Goal: Information Seeking & Learning: Learn about a topic

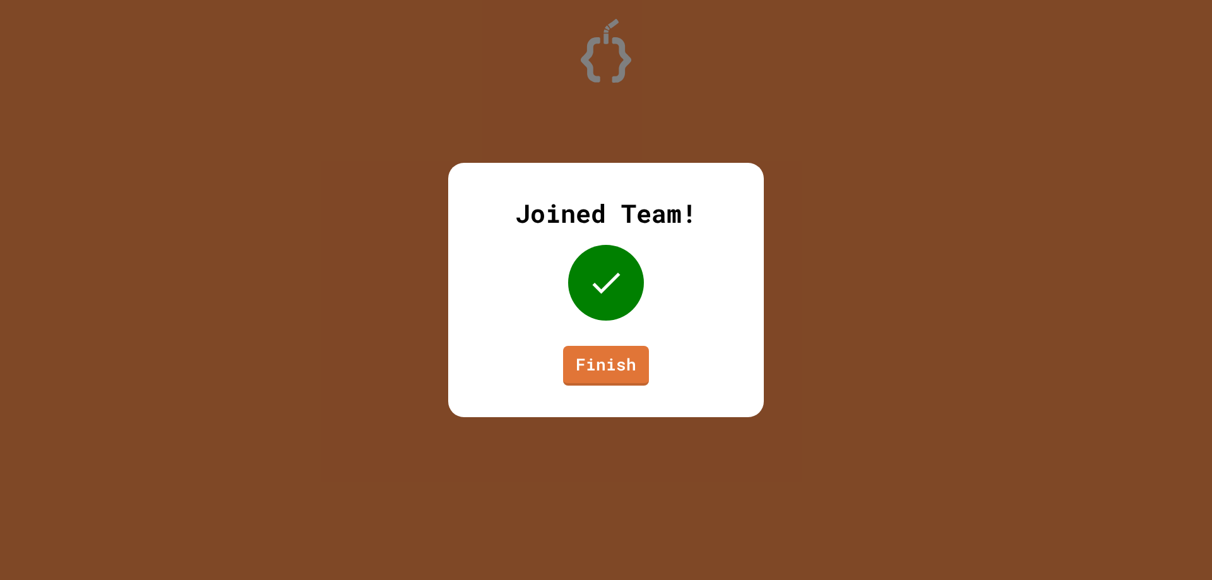
click at [600, 388] on div "Joined Team! Finish" at bounding box center [606, 290] width 316 height 254
click at [609, 362] on link "Finish" at bounding box center [606, 366] width 86 height 40
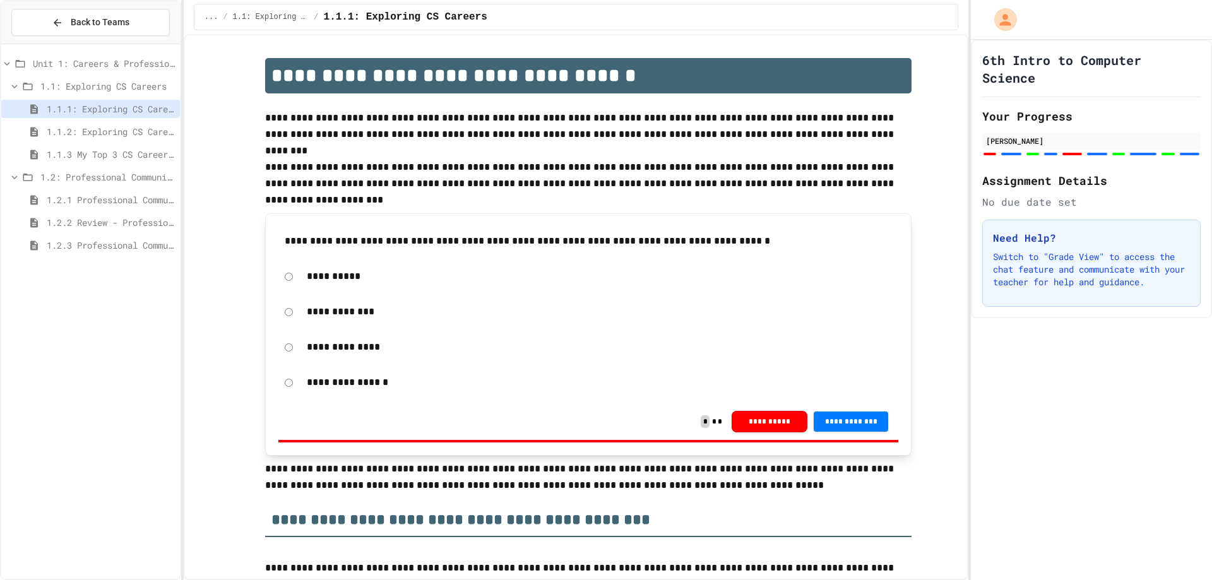
click at [129, 187] on div "1.2: Professional Communication" at bounding box center [90, 179] width 179 height 23
click at [125, 204] on span "1.2.1 Professional Communication" at bounding box center [111, 199] width 128 height 13
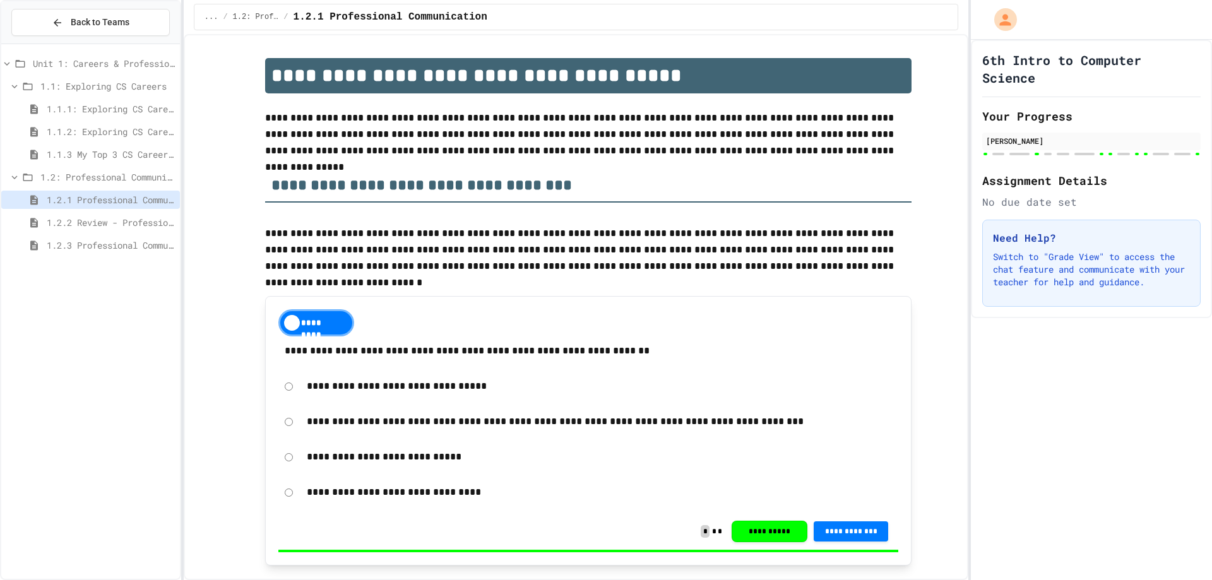
click at [163, 217] on span "1.2.2 Review - Professional Communication" at bounding box center [111, 222] width 128 height 13
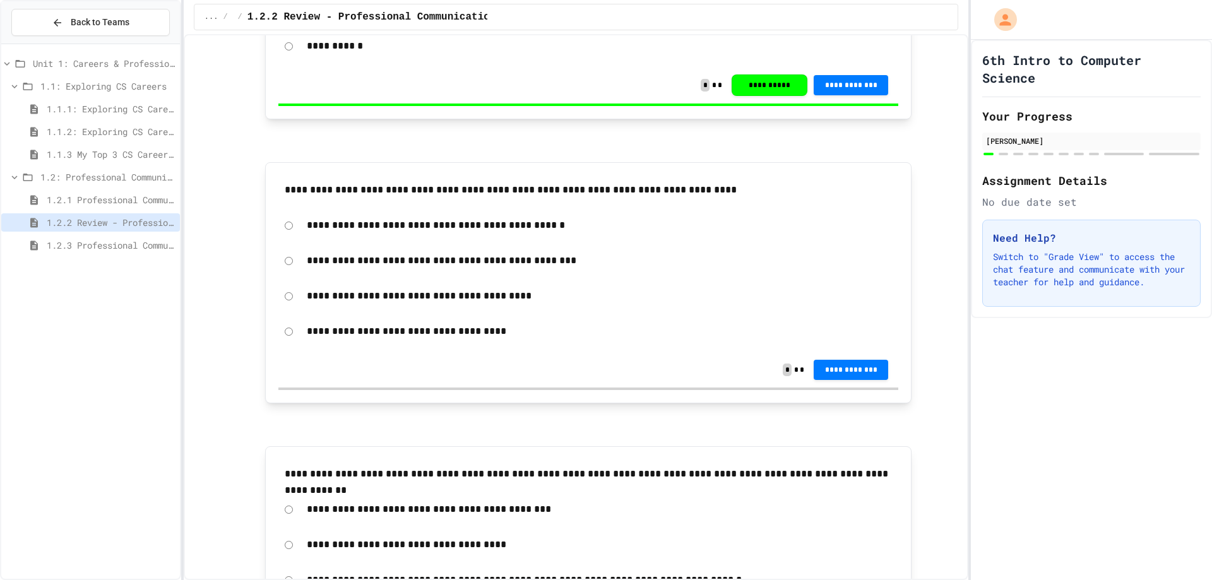
scroll to position [379, 0]
